Goal: Task Accomplishment & Management: Manage account settings

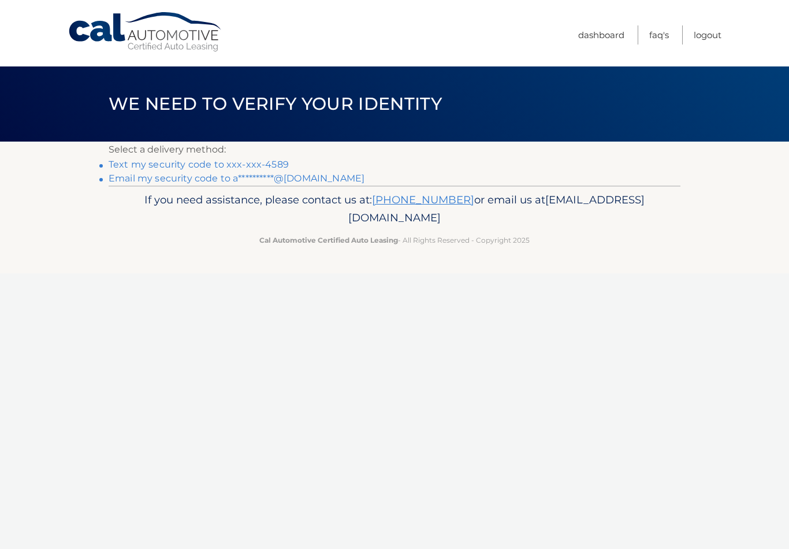
click at [269, 159] on link "Text my security code to xxx-xxx-4589" at bounding box center [199, 164] width 180 height 11
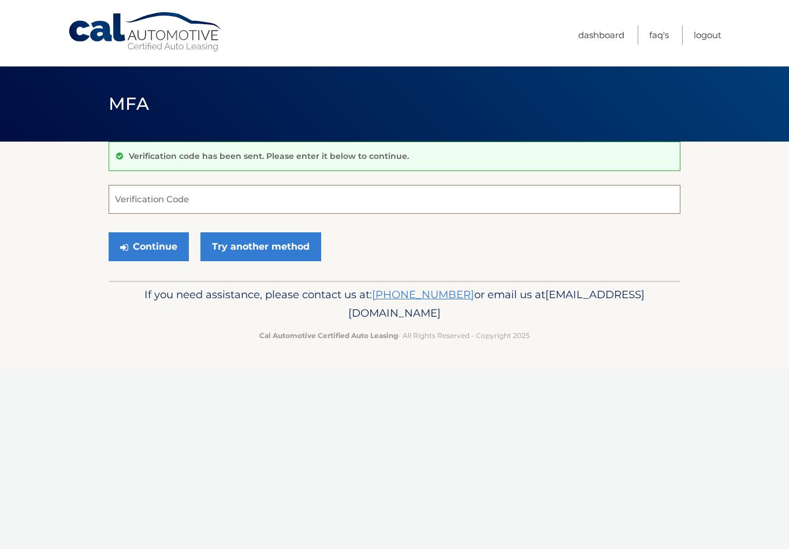
click at [294, 195] on input "Verification Code" at bounding box center [395, 199] width 572 height 29
type input "476185"
click at [166, 243] on button "Continue" at bounding box center [149, 246] width 80 height 29
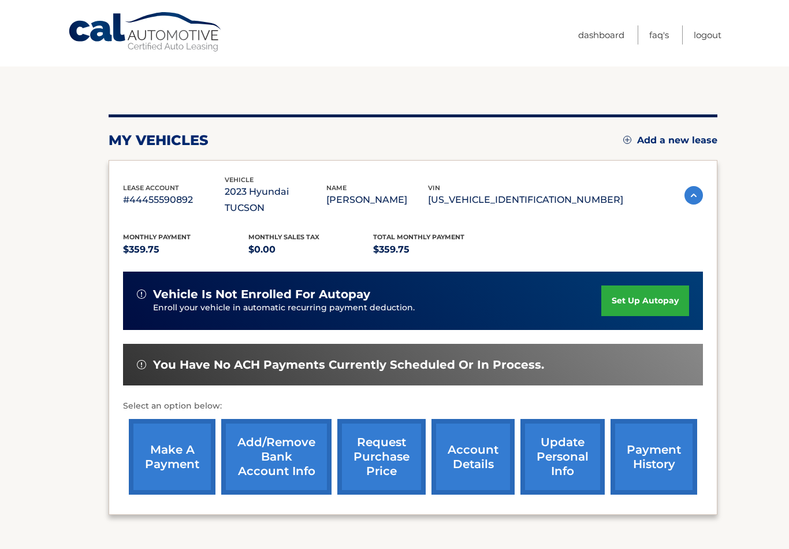
scroll to position [95, 0]
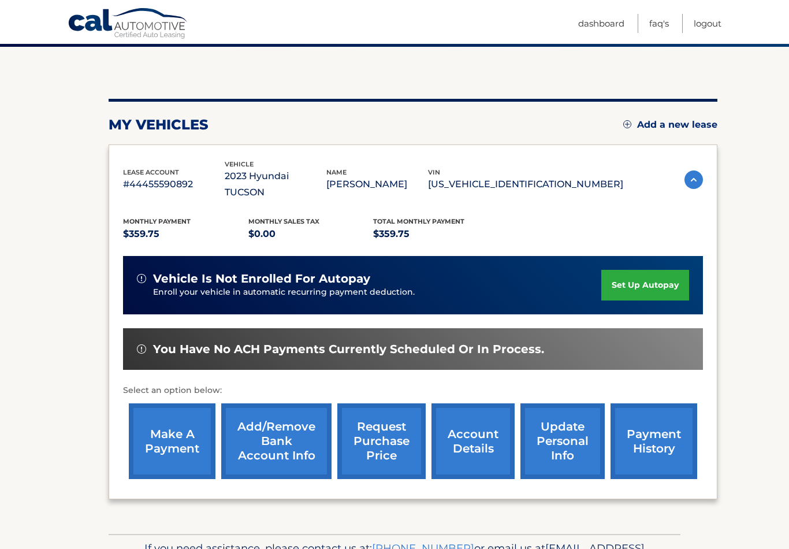
click at [168, 440] on link "make a payment" at bounding box center [172, 441] width 87 height 76
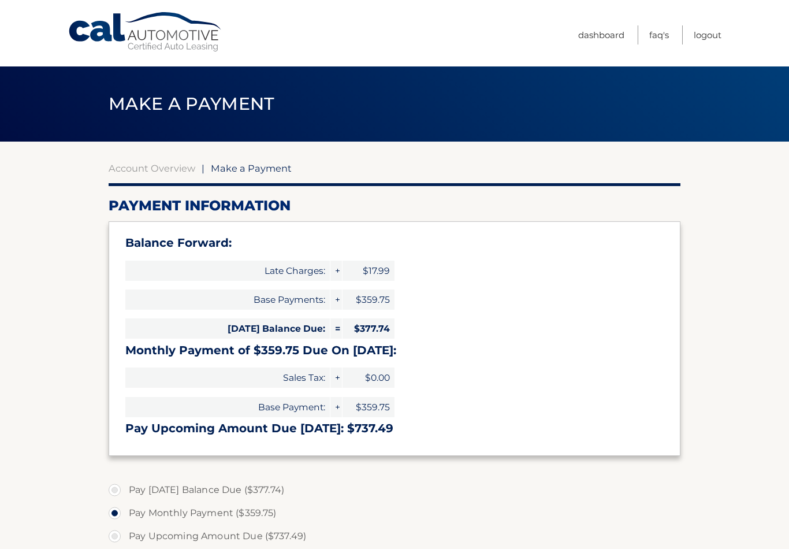
select select "NGNlZTEzNTYtOWExMC00YjkwLWEzNTktNTQ4MjE4YWZjZmU3"
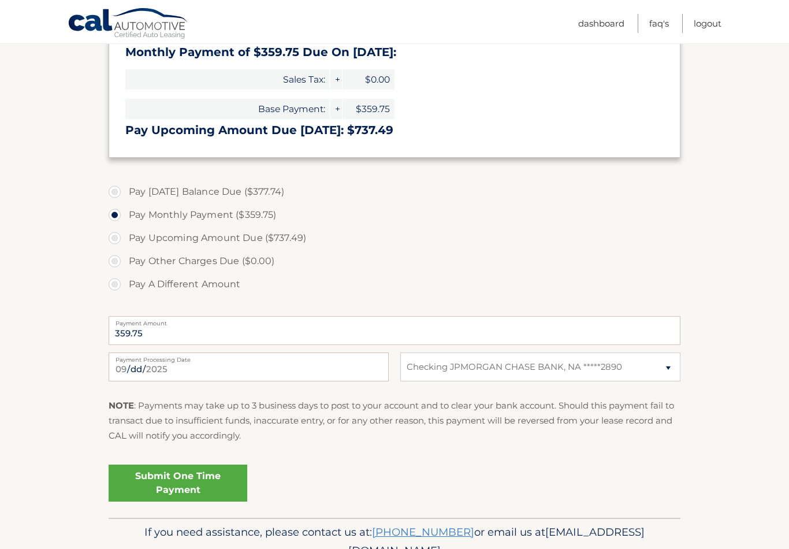
scroll to position [333, 0]
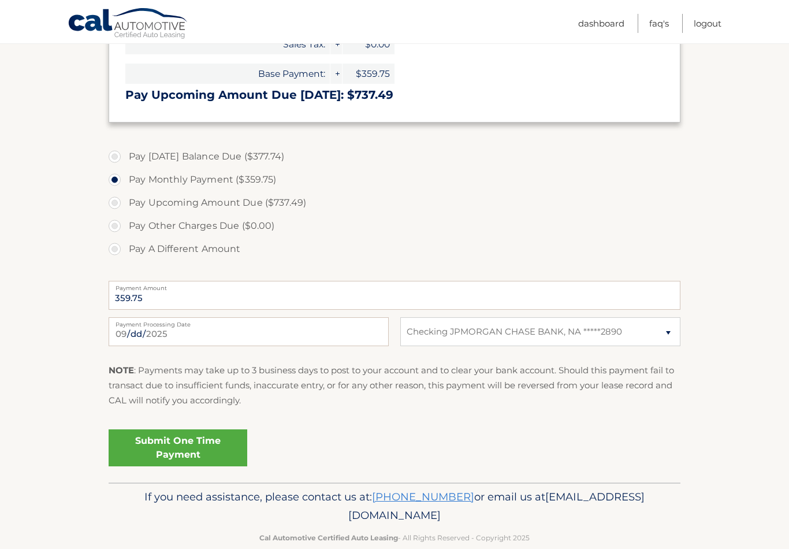
click at [145, 451] on link "Submit One Time Payment" at bounding box center [178, 447] width 139 height 37
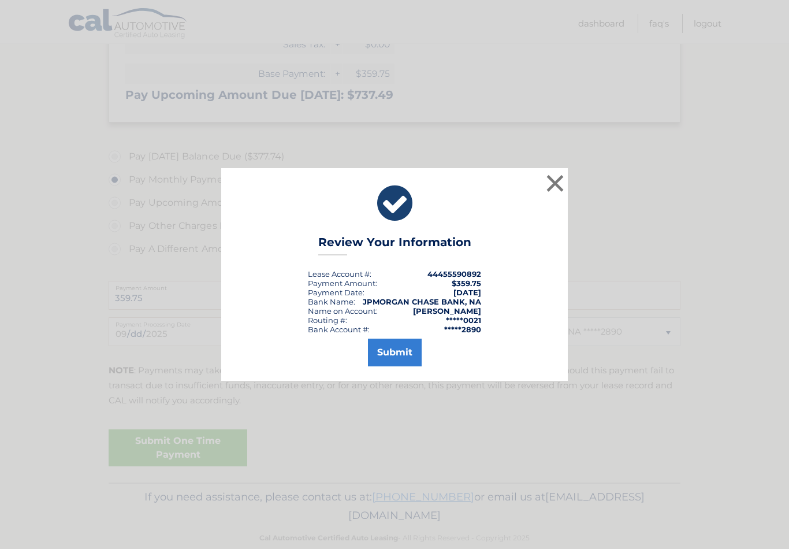
click at [404, 362] on button "Submit" at bounding box center [395, 353] width 54 height 28
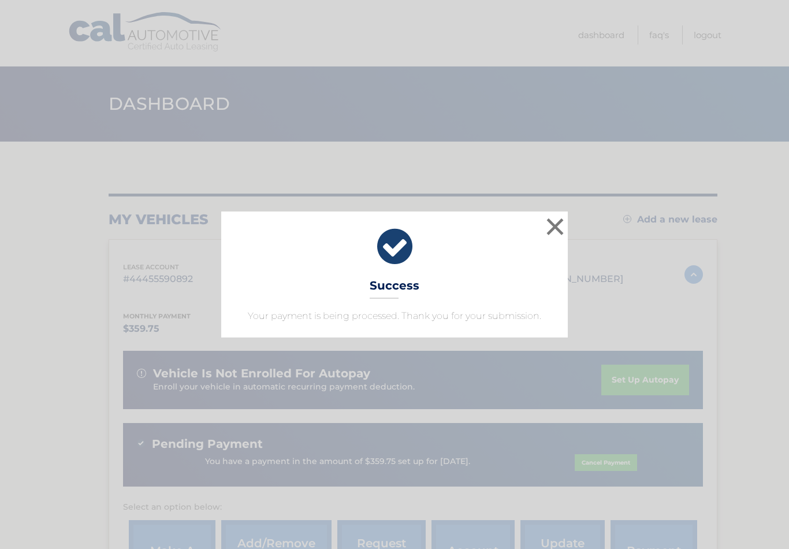
click at [558, 220] on button "×" at bounding box center [555, 226] width 23 height 23
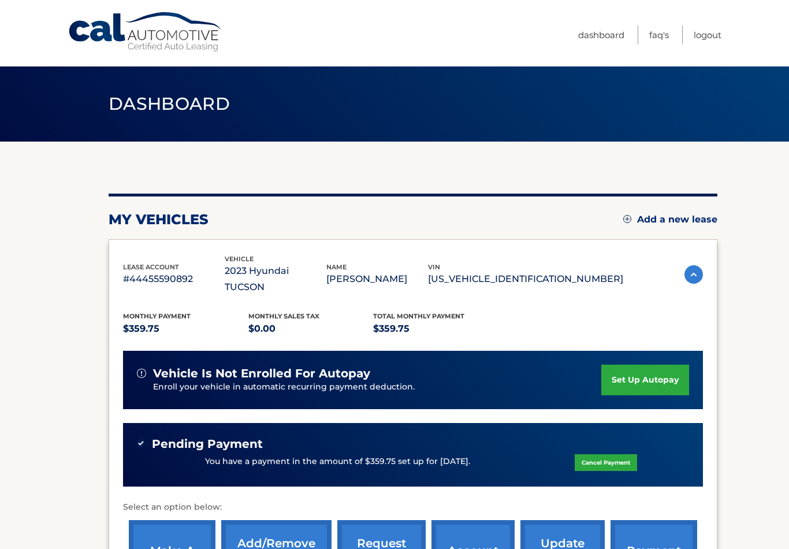
click at [715, 30] on link "Logout" at bounding box center [708, 34] width 28 height 19
